Goal: Book appointment/travel/reservation

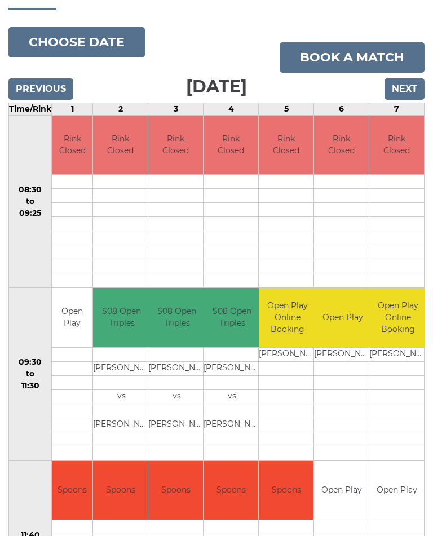
scroll to position [140, 0]
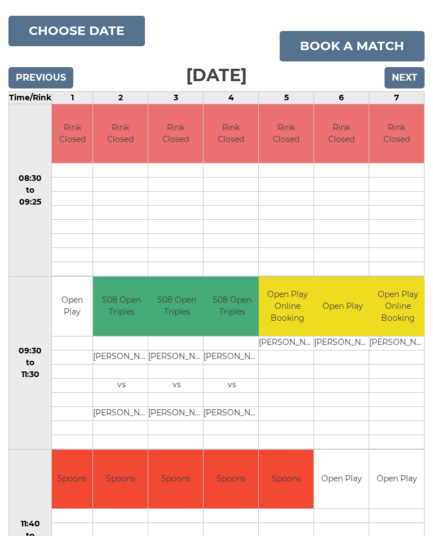
click at [404, 75] on input "Next" at bounding box center [404, 77] width 40 height 21
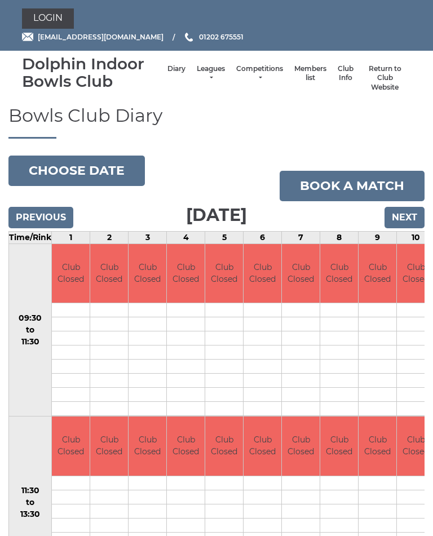
click at [406, 213] on input "Next" at bounding box center [404, 217] width 40 height 21
click at [406, 214] on input "Next" at bounding box center [404, 217] width 40 height 21
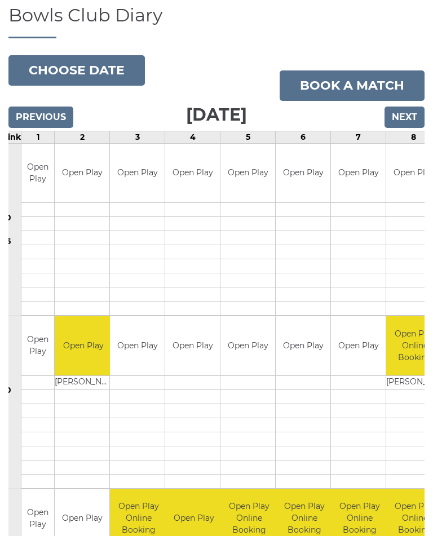
scroll to position [99, 0]
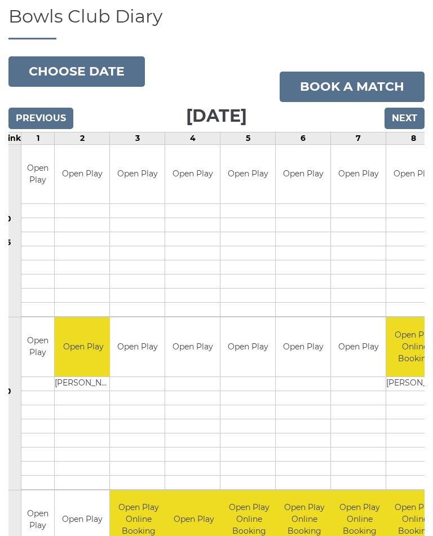
click at [407, 113] on input "Next" at bounding box center [404, 118] width 40 height 21
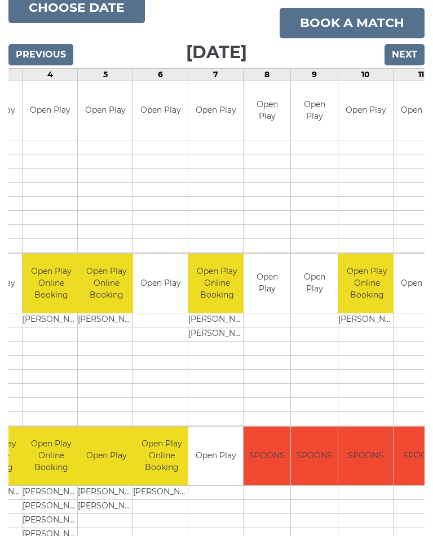
scroll to position [0, 172]
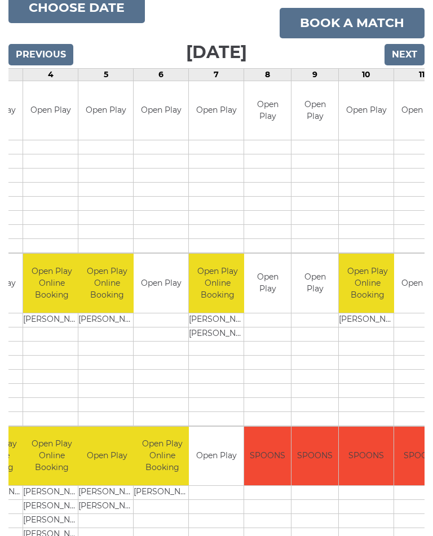
click at [355, 17] on link "Book a match" at bounding box center [351, 23] width 145 height 30
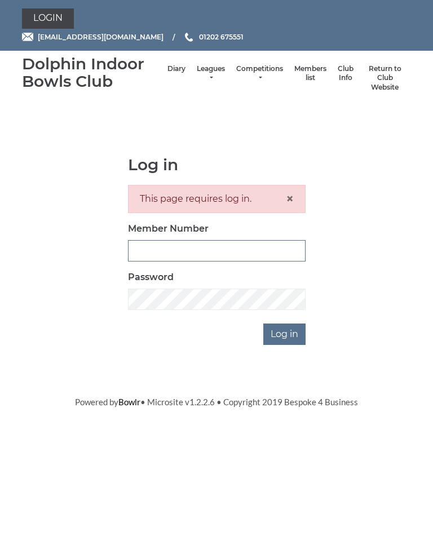
type input "2891"
click at [285, 332] on input "Log in" at bounding box center [284, 333] width 42 height 21
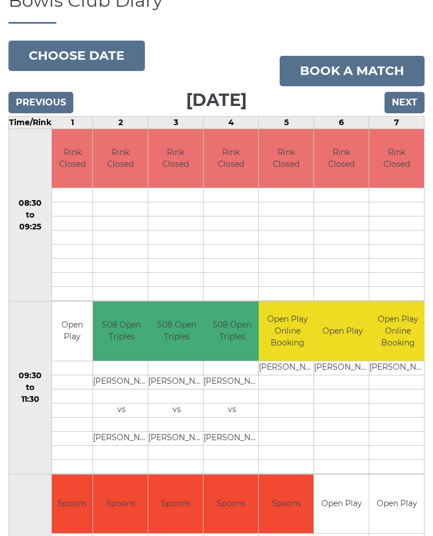
scroll to position [115, 0]
click at [91, 55] on button "Choose date" at bounding box center [76, 56] width 136 height 30
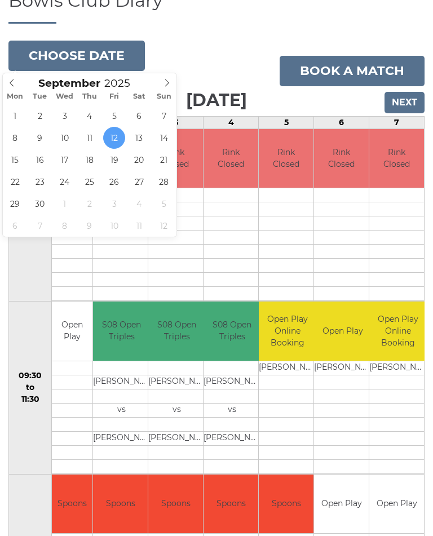
type input "[DATE]"
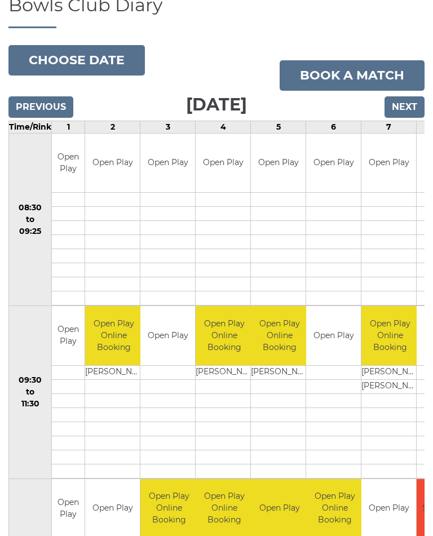
scroll to position [130, 0]
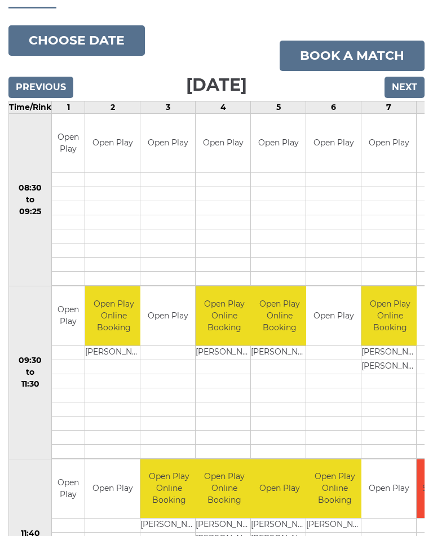
click at [330, 344] on td "Open Play" at bounding box center [333, 316] width 55 height 59
click at [334, 323] on td "Open Play" at bounding box center [333, 316] width 55 height 59
click at [327, 372] on td at bounding box center [333, 367] width 55 height 14
click at [366, 52] on link "Book a match" at bounding box center [351, 56] width 145 height 30
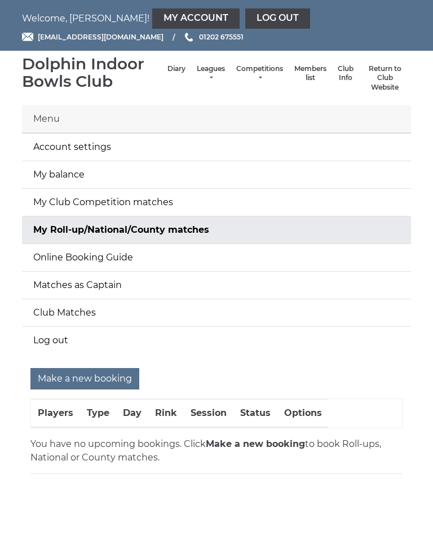
click at [101, 379] on input "Make a new booking" at bounding box center [84, 378] width 109 height 21
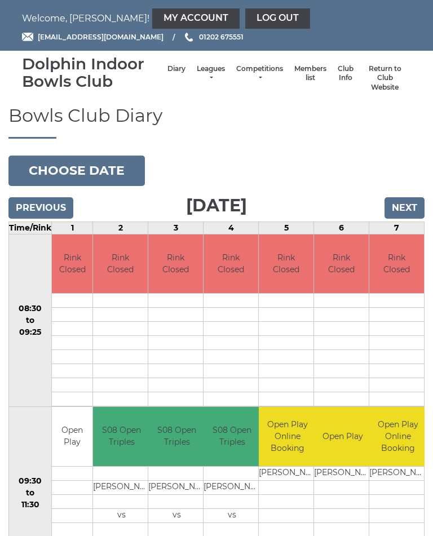
click at [411, 204] on input "Next" at bounding box center [404, 207] width 40 height 21
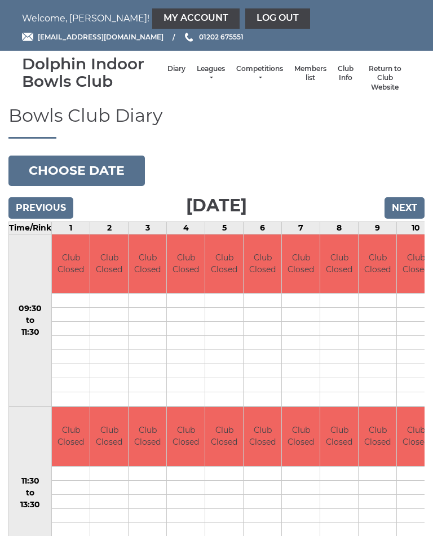
click at [407, 210] on input "Next" at bounding box center [404, 207] width 40 height 21
click at [406, 206] on input "Next" at bounding box center [404, 207] width 40 height 21
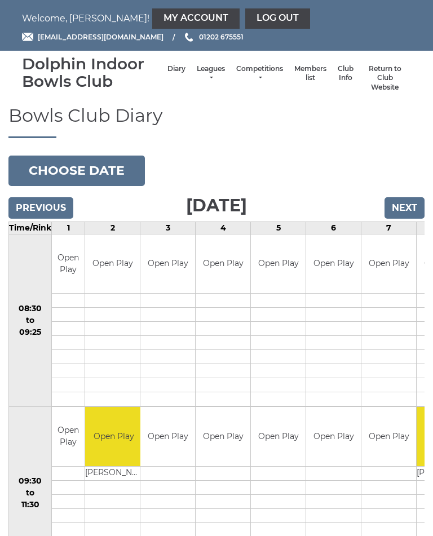
click at [407, 205] on input "Next" at bounding box center [404, 207] width 40 height 21
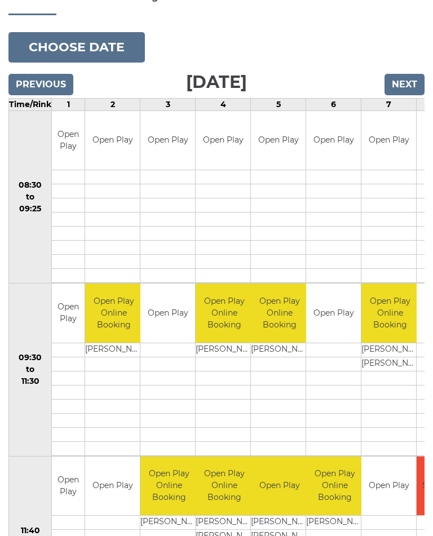
scroll to position [136, 0]
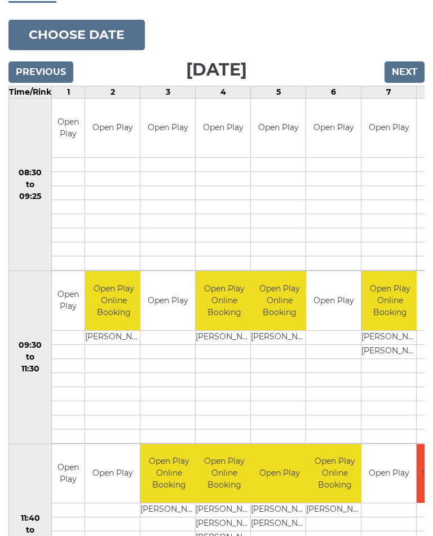
click at [0, 0] on link "Book slot" at bounding box center [0, 0] width 0 height 0
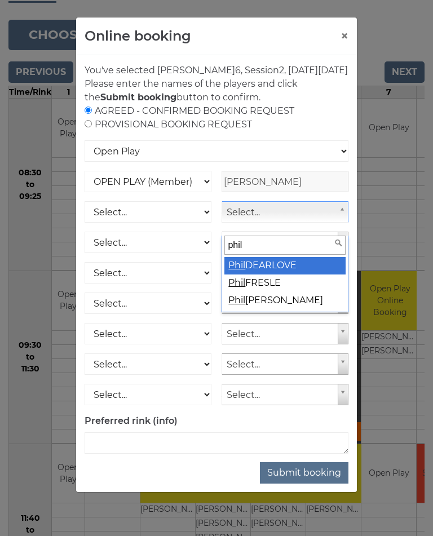
type input "phil w"
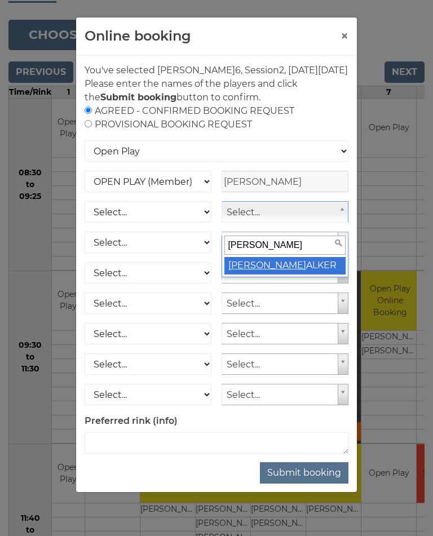
select select "1067"
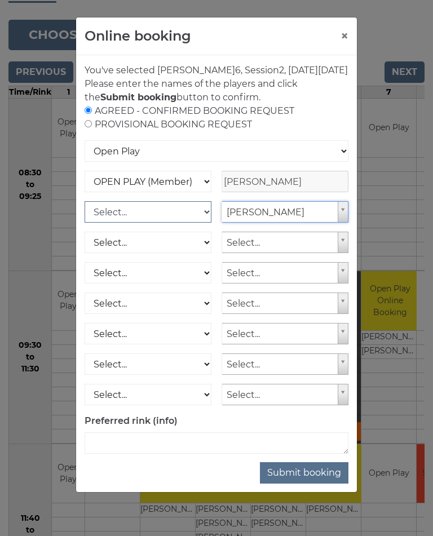
click at [204, 222] on select "Select... OPEN PLAY (Member) OPEN PLAY (Visitor) SPOONS (Member) SPOONS (Visito…" at bounding box center [147, 211] width 127 height 21
select select "1_12"
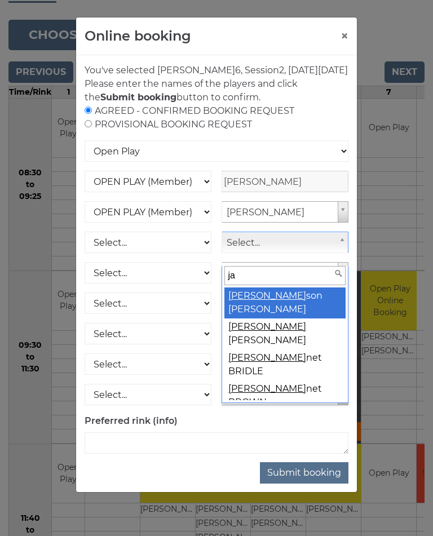
type input "j"
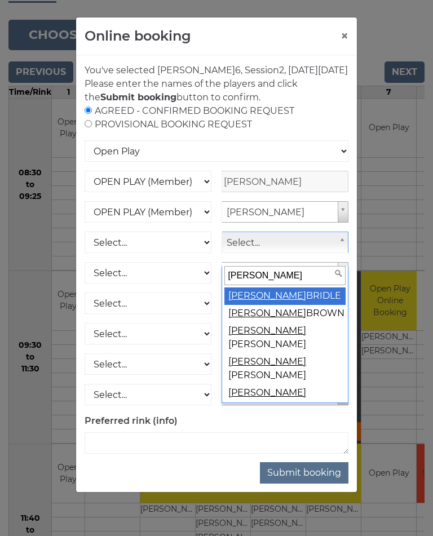
type input "janet H"
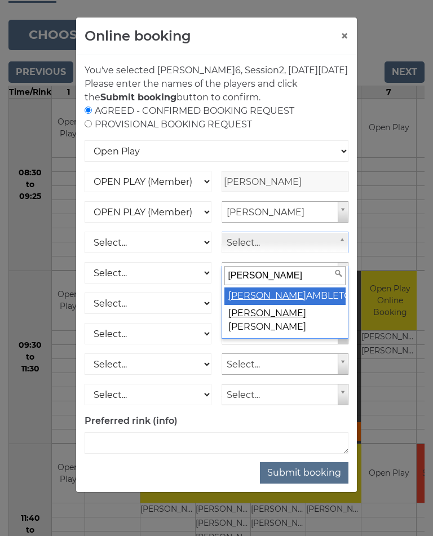
select select "637"
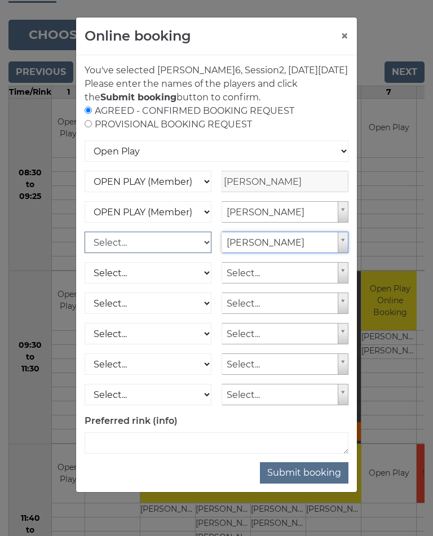
click at [203, 253] on select "Select... OPEN PLAY (Member) OPEN PLAY (Visitor) SPOONS (Member) SPOONS (Visito…" at bounding box center [147, 241] width 127 height 21
select select "1_12"
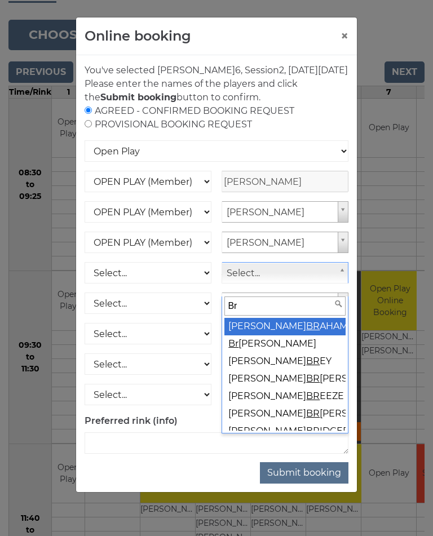
type input "B"
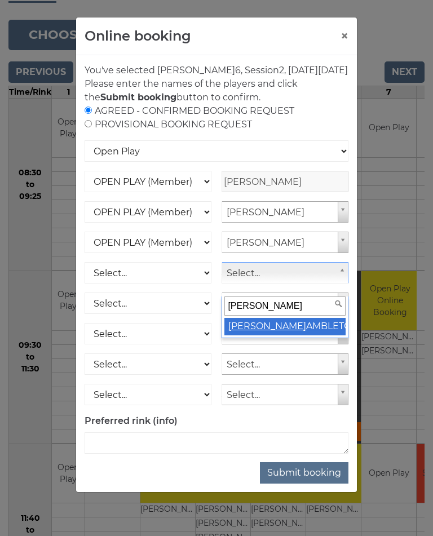
type input "William Ha"
select select "636"
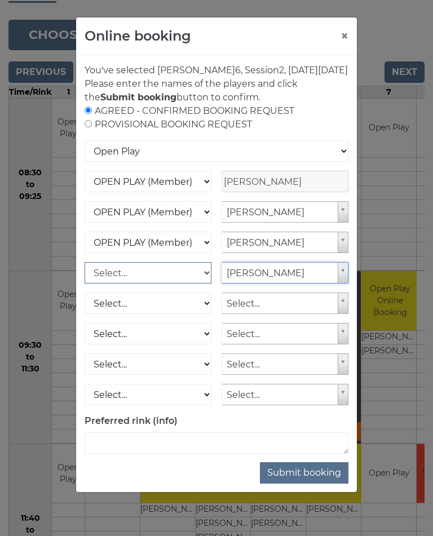
click at [204, 283] on select "Select... OPEN PLAY (Member) OPEN PLAY (Visitor) SPOONS (Member) SPOONS (Visito…" at bounding box center [147, 272] width 127 height 21
select select "1_12"
click at [311, 483] on button "Submit booking" at bounding box center [304, 472] width 88 height 21
